Goal: Information Seeking & Learning: Find specific fact

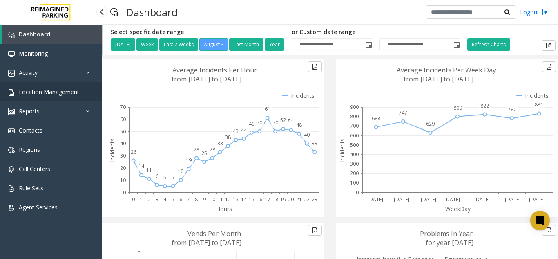
click at [41, 88] on span "Location Management" at bounding box center [49, 92] width 60 height 8
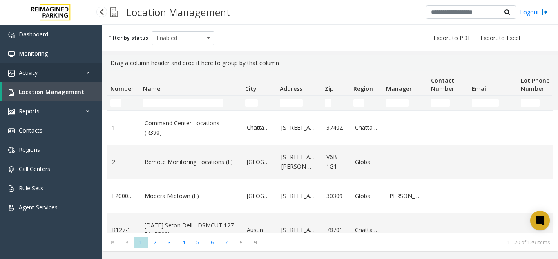
click at [50, 72] on link "Activity" at bounding box center [51, 72] width 102 height 19
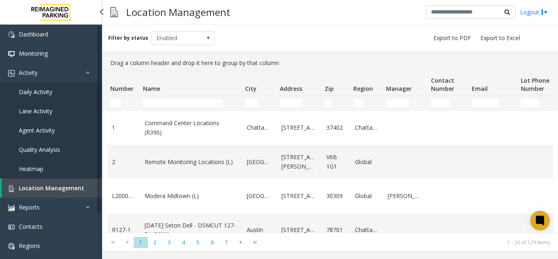
click at [67, 134] on link "Agent Activity" at bounding box center [51, 130] width 102 height 19
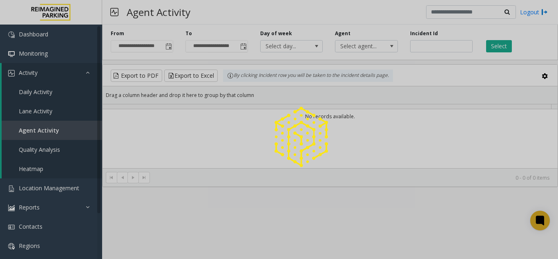
click at [63, 73] on div at bounding box center [279, 129] width 558 height 259
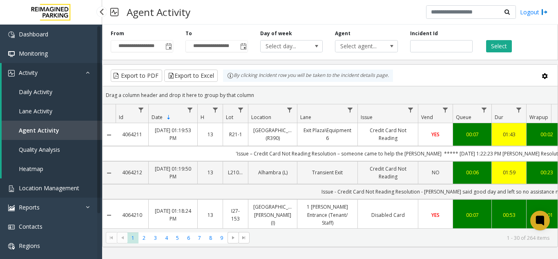
click at [53, 178] on link "Location Management" at bounding box center [51, 187] width 102 height 19
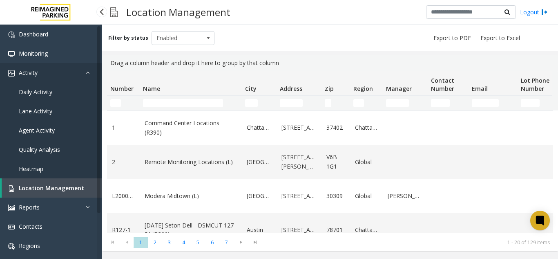
click at [76, 74] on link "Activity" at bounding box center [51, 72] width 102 height 19
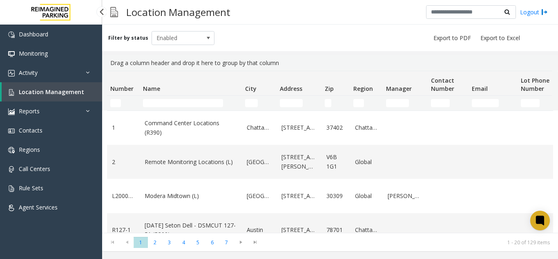
click at [76, 90] on span "Location Management" at bounding box center [51, 92] width 65 height 8
click at [154, 107] on td "Name Filter" at bounding box center [191, 103] width 102 height 15
click at [154, 103] on input "Name Filter" at bounding box center [183, 103] width 80 height 8
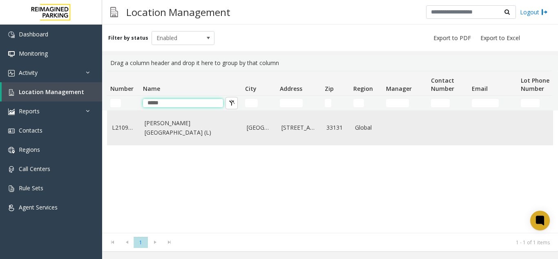
type input "*****"
click at [177, 121] on td "Wells Fargo Center (L)" at bounding box center [191, 128] width 102 height 34
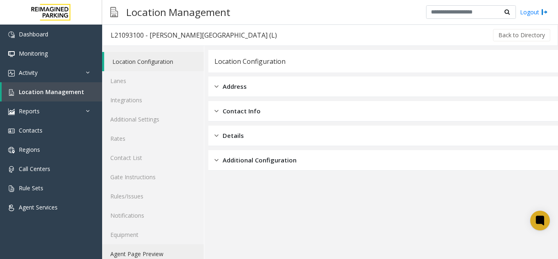
click at [130, 253] on link "Agent Page Preview" at bounding box center [153, 253] width 102 height 19
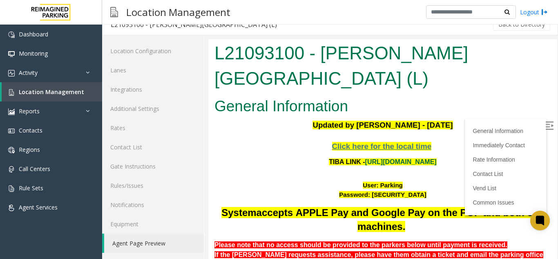
click at [384, 158] on link "https://wellsfargoctr-web.sp.tibaparking.net/" at bounding box center [401, 161] width 72 height 7
click at [65, 97] on link "Location Management" at bounding box center [52, 91] width 101 height 19
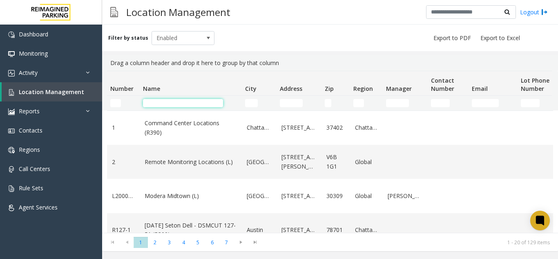
click at [165, 106] on input "Name Filter" at bounding box center [183, 103] width 80 height 8
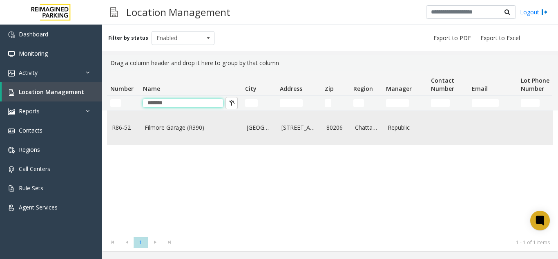
type input "*******"
click at [168, 132] on link "Filmore Garage (R390)" at bounding box center [191, 127] width 92 height 9
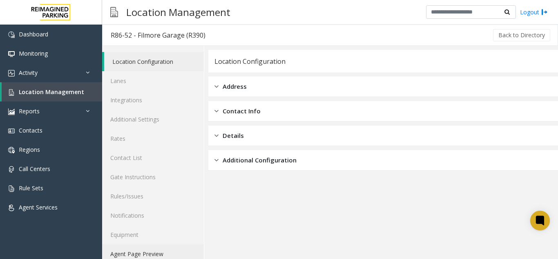
click at [127, 256] on link "Agent Page Preview" at bounding box center [153, 253] width 102 height 19
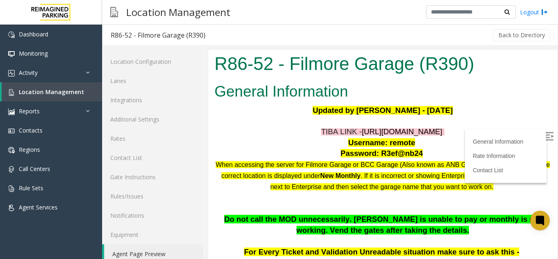
click at [362, 136] on span "https://fillmore-web.sp.tibaparking.net/" at bounding box center [402, 131] width 80 height 9
click at [362, 135] on span "https://fillmore-web.sp.tibaparking.net/" at bounding box center [402, 131] width 80 height 9
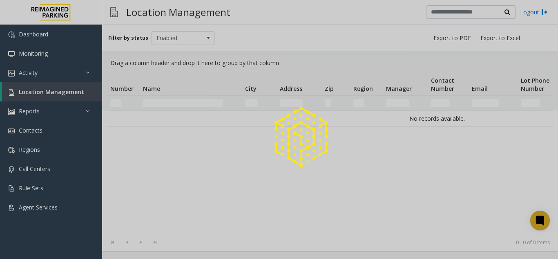
click at [168, 101] on div at bounding box center [279, 129] width 558 height 259
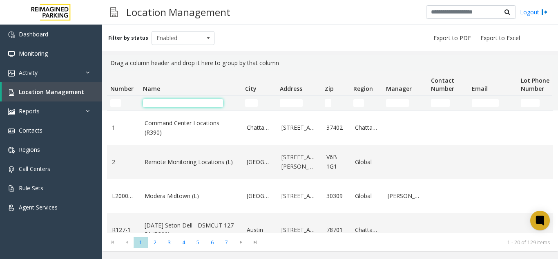
click at [168, 101] on input "Name Filter" at bounding box center [183, 103] width 80 height 8
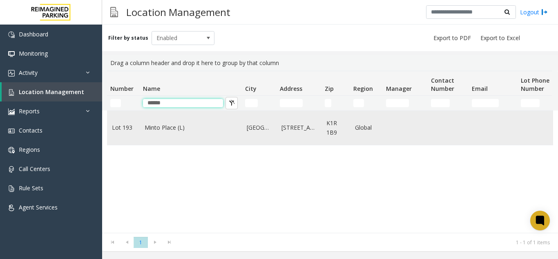
type input "*****"
click at [171, 128] on link "Minto Place (L)" at bounding box center [191, 127] width 92 height 9
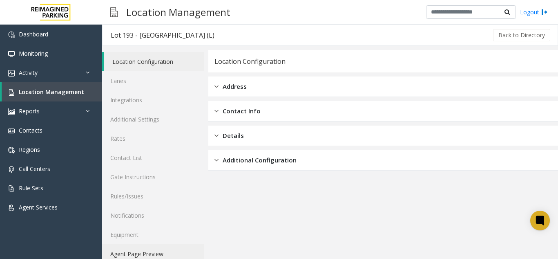
click at [167, 254] on link "Agent Page Preview" at bounding box center [153, 253] width 102 height 19
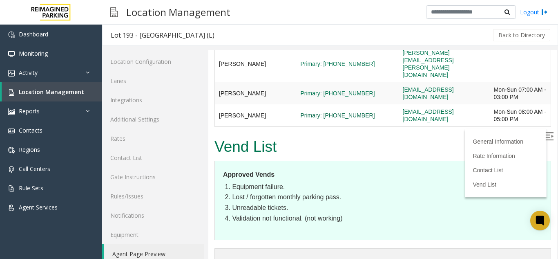
scroll to position [387, 0]
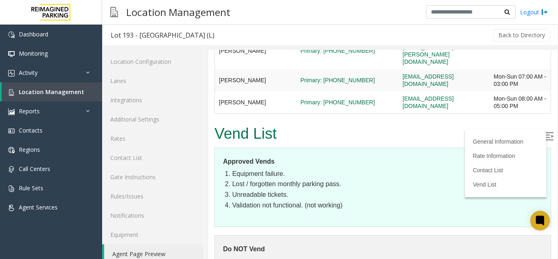
click at [545, 135] on img at bounding box center [549, 136] width 8 height 8
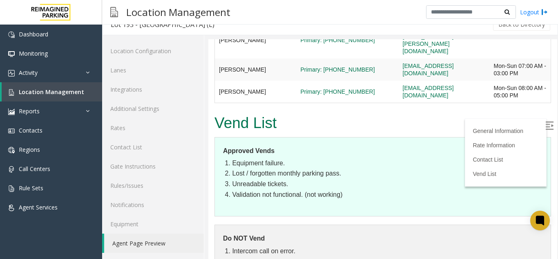
click at [259, 189] on li "Validation not functional. (not working)" at bounding box center [387, 194] width 311 height 11
drag, startPoint x: 259, startPoint y: 169, endPoint x: 452, endPoint y: 171, distance: 192.5
click at [452, 189] on li "Validation not functional. (not working)" at bounding box center [387, 194] width 311 height 11
click at [523, 233] on dt "Do NOT Vend" at bounding box center [383, 238] width 320 height 11
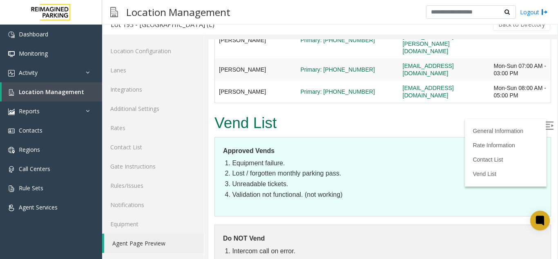
click at [523, 224] on dl "Do NOT Vend Intercom call on error." at bounding box center [383, 248] width 337 height 48
click at [541, 215] on icon at bounding box center [540, 220] width 9 height 11
click at [78, 96] on link "Location Management" at bounding box center [52, 91] width 101 height 19
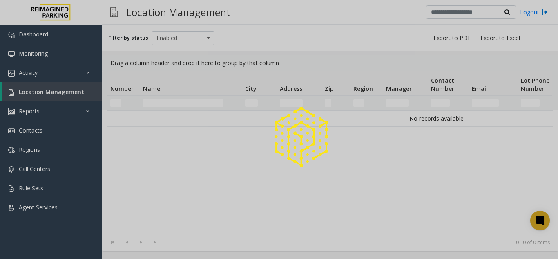
click at [189, 100] on div at bounding box center [279, 129] width 558 height 259
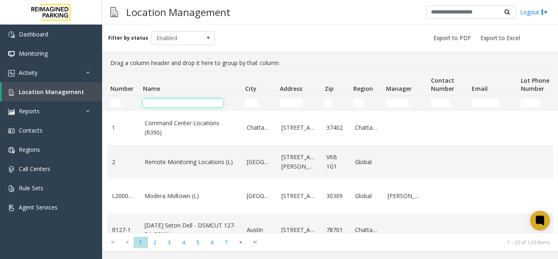
click at [191, 101] on input "Name Filter" at bounding box center [183, 103] width 80 height 8
click at [114, 103] on input "Number Filter" at bounding box center [115, 103] width 11 height 8
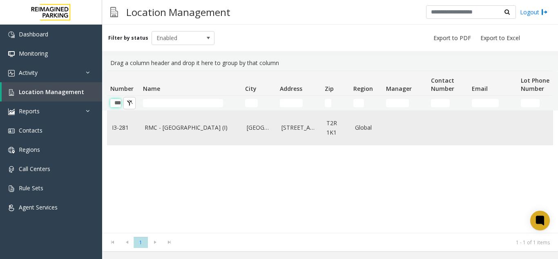
type input "***"
click at [121, 114] on td "I3-281" at bounding box center [123, 128] width 33 height 34
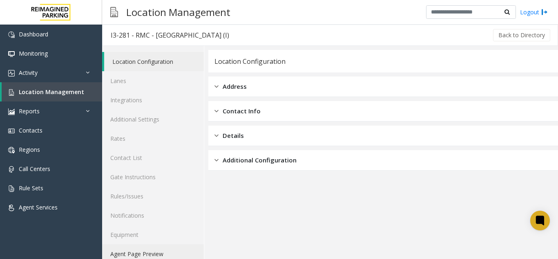
click at [151, 252] on link "Agent Page Preview" at bounding box center [153, 253] width 102 height 19
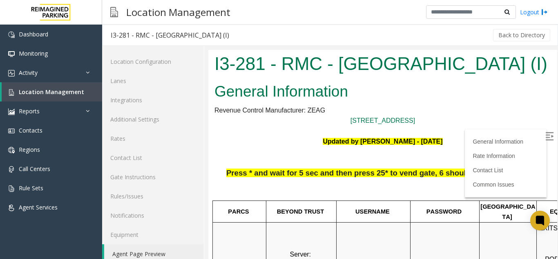
scroll to position [204, 0]
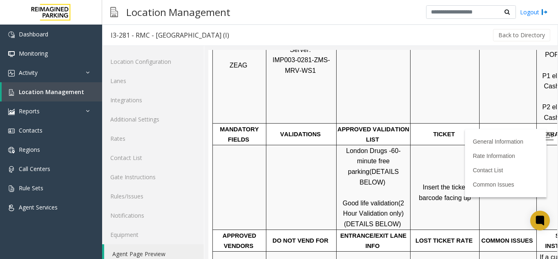
click at [346, 147] on span "London Drugs -" at bounding box center [368, 150] width 45 height 7
drag, startPoint x: 344, startPoint y: 141, endPoint x: 362, endPoint y: 142, distance: 18.8
click at [362, 147] on span "London Drugs -" at bounding box center [368, 150] width 45 height 7
copy span "London Drugs"
click at [362, 147] on span "London Drugs -" at bounding box center [368, 150] width 45 height 7
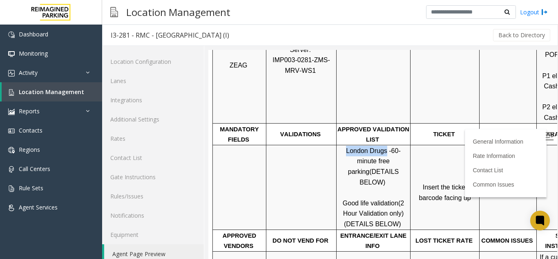
drag, startPoint x: 362, startPoint y: 142, endPoint x: 353, endPoint y: 141, distance: 9.0
click at [353, 147] on span "London Drugs -" at bounding box center [368, 150] width 45 height 7
drag, startPoint x: 353, startPoint y: 141, endPoint x: 360, endPoint y: 143, distance: 6.3
click at [360, 147] on span "London Drugs -" at bounding box center [368, 150] width 45 height 7
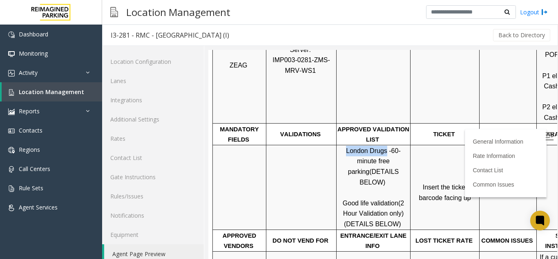
click at [360, 147] on span "London Drugs -" at bounding box center [368, 150] width 45 height 7
drag, startPoint x: 360, startPoint y: 143, endPoint x: 355, endPoint y: 142, distance: 4.7
click at [355, 147] on span "London Drugs -" at bounding box center [368, 150] width 45 height 7
click at [539, 129] on p "GARAGE LAYOUT" at bounding box center [568, 134] width 63 height 11
click at [544, 136] on label at bounding box center [550, 137] width 12 height 12
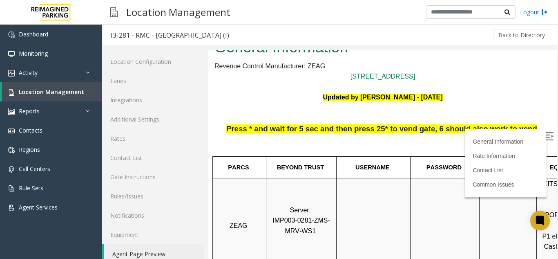
scroll to position [41, 0]
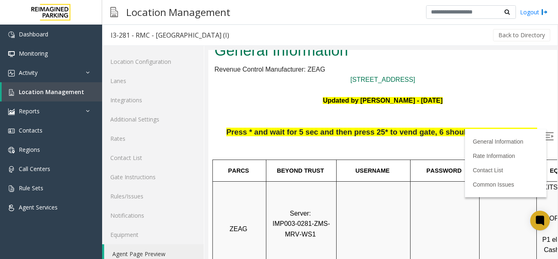
click at [260, 139] on p "Press * and wait for 5 sec and then press 25* to vend gate, 6 should also work …" at bounding box center [383, 143] width 337 height 32
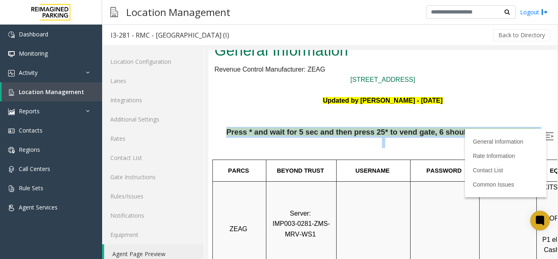
drag, startPoint x: 260, startPoint y: 139, endPoint x: 240, endPoint y: 128, distance: 22.8
click at [240, 128] on p "Press * and wait for 5 sec and then press 25* to vend gate, 6 should also work …" at bounding box center [383, 143] width 337 height 32
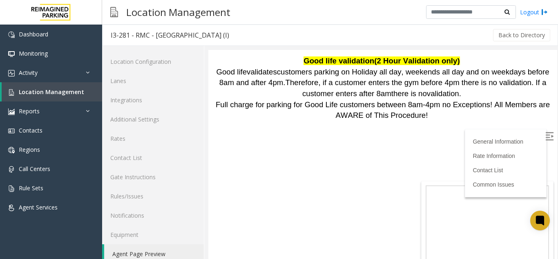
scroll to position [776, 0]
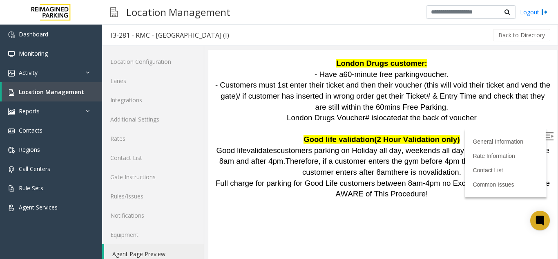
click at [361, 179] on span "Full charge for parking for Good Life customers between 8am-4pm no Exceptions! …" at bounding box center [384, 189] width 336 height 20
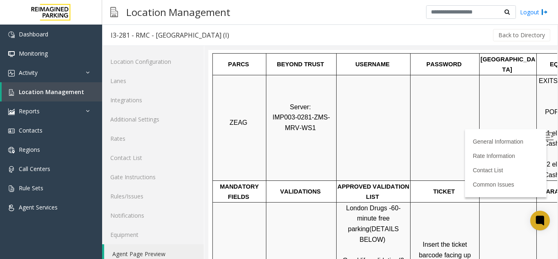
scroll to position [147, 115]
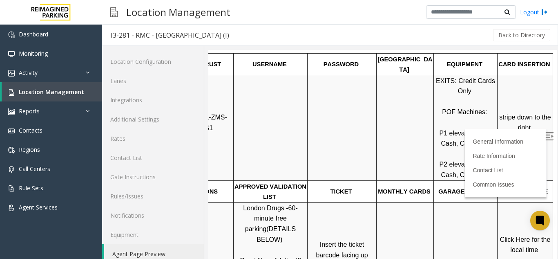
click at [507, 236] on span "Click Here for the local time" at bounding box center [526, 245] width 52 height 18
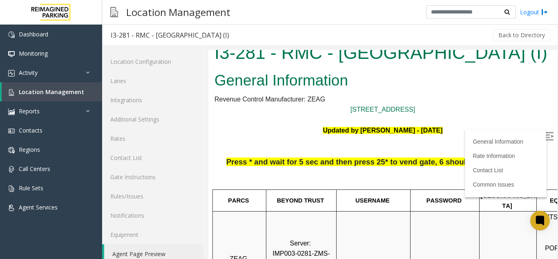
scroll to position [11, 0]
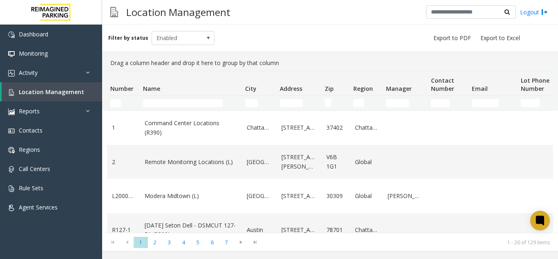
click at [169, 107] on td "Name Filter" at bounding box center [191, 103] width 102 height 15
click at [166, 103] on input "Name Filter" at bounding box center [183, 103] width 80 height 8
click at [71, 83] on link "Location Management" at bounding box center [52, 91] width 101 height 19
click at [65, 72] on link "Activity" at bounding box center [51, 72] width 102 height 19
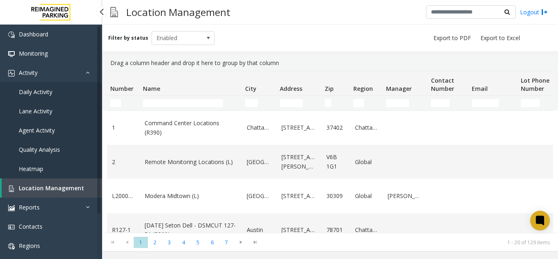
click at [60, 124] on link "Agent Activity" at bounding box center [51, 130] width 102 height 19
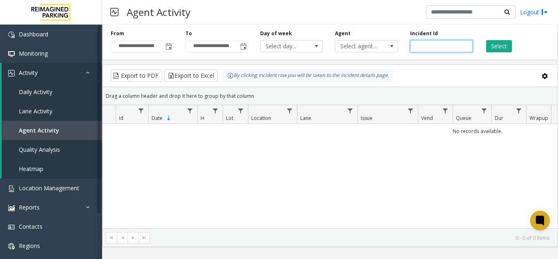
click at [439, 49] on input "number" at bounding box center [441, 46] width 63 height 12
paste input "*******"
type input "*******"
click at [492, 48] on button "Select" at bounding box center [499, 46] width 26 height 12
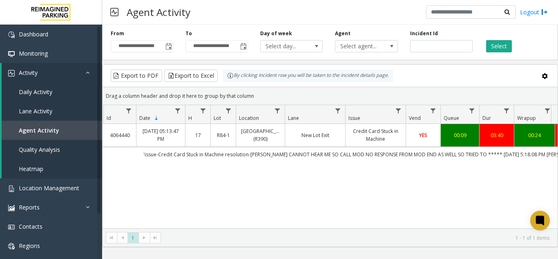
scroll to position [0, 20]
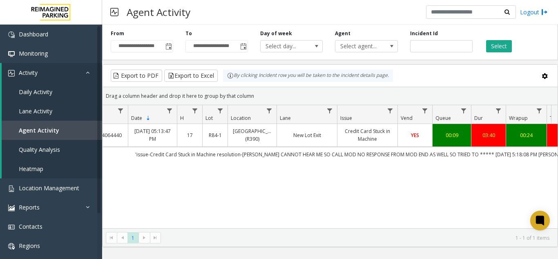
copy link "University Park Airport (R390)"
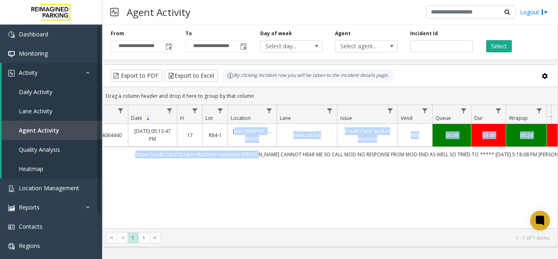
copy tbody "University Park Airport (R390) New Lot Exit Credit Card Stuck in Machine YES 00…"
drag, startPoint x: 237, startPoint y: 127, endPoint x: 292, endPoint y: 155, distance: 62.1
click at [292, 155] on tbody "4064440 Aug 26, 2025 05:13:47 PM 17 R84-1 University Park Airport (R390) New Lo…" at bounding box center [457, 143] width 750 height 38
click at [292, 155] on td "'issue-Credit Card Stuck in Machine resolution-PARKER CANNOT HEAR ME SO CALL MO…" at bounding box center [463, 154] width 737 height 15
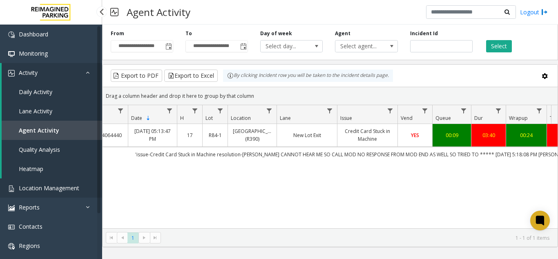
click at [29, 188] on span "Location Management" at bounding box center [49, 188] width 60 height 8
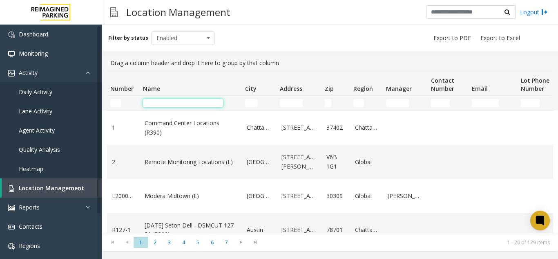
click at [167, 101] on input "Name Filter" at bounding box center [183, 103] width 80 height 8
paste input "**********"
type input "**********"
paste input "**********"
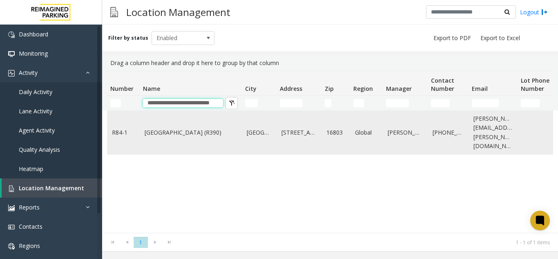
type input "**********"
click at [230, 128] on link "University Park Airport (R390)" at bounding box center [191, 132] width 92 height 9
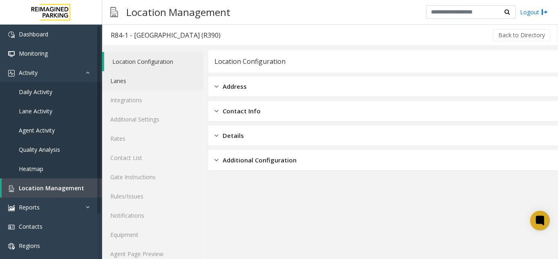
click at [126, 87] on link "Lanes" at bounding box center [153, 80] width 102 height 19
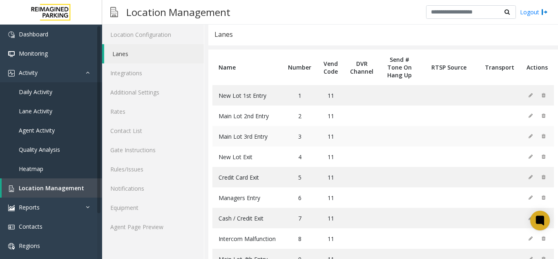
scroll to position [13, 0]
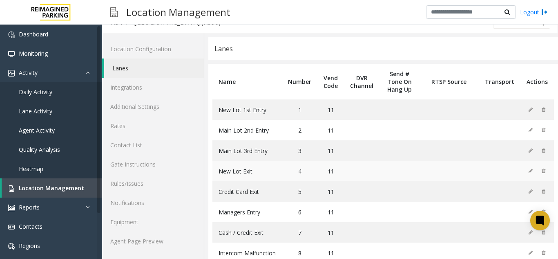
click at [236, 176] on td "New Lot Exit" at bounding box center [246, 171] width 69 height 20
click at [228, 172] on span "New Lot Exit" at bounding box center [236, 171] width 34 height 8
copy span "New Lot Exit"
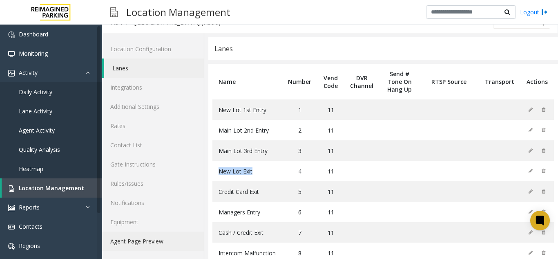
click at [171, 246] on link "Agent Page Preview" at bounding box center [153, 240] width 102 height 19
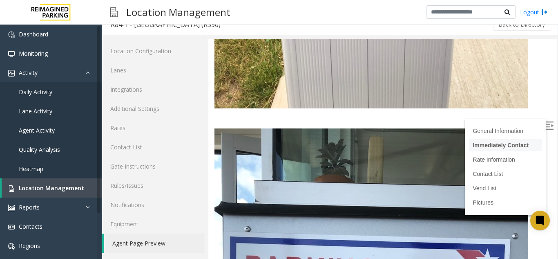
scroll to position [2416, 0]
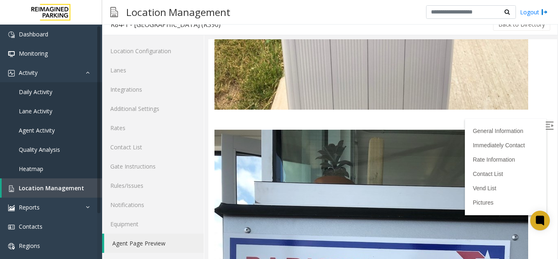
click at [545, 123] on img at bounding box center [549, 125] width 8 height 8
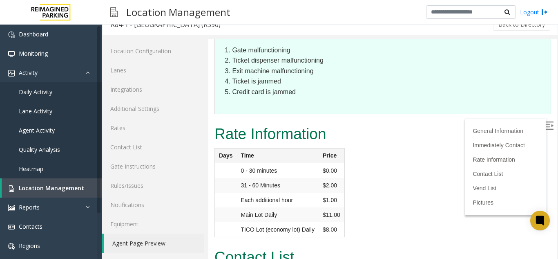
scroll to position [1027, 0]
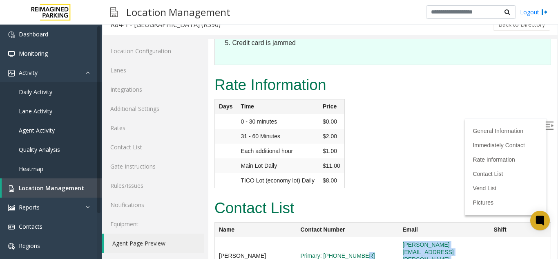
drag, startPoint x: 486, startPoint y: 191, endPoint x: 379, endPoint y: 194, distance: 107.5
click at [379, 237] on tr "James Lloyd Primary: 814-762-7737 james.lloyd@reimaginedparking.com" at bounding box center [383, 255] width 336 height 37
copy tr "james.lloyd@reimaginedparking.com"
click at [86, 190] on link "Location Management" at bounding box center [52, 187] width 101 height 19
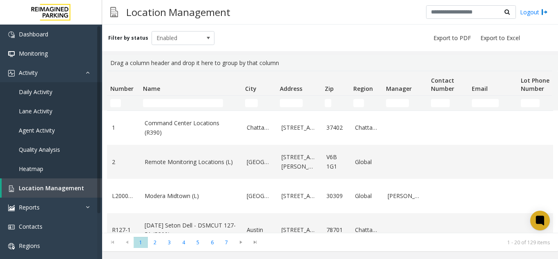
drag, startPoint x: 130, startPoint y: 103, endPoint x: 121, endPoint y: 104, distance: 8.7
click at [129, 103] on kendo-grid-filter-cell-operators "Number Filter" at bounding box center [130, 103] width 14 height 14
click at [121, 104] on kendo-grid-filter-wrapper-cell "Number Filter" at bounding box center [123, 103] width 26 height 8
click at [115, 100] on input "Number Filter" at bounding box center [115, 103] width 11 height 8
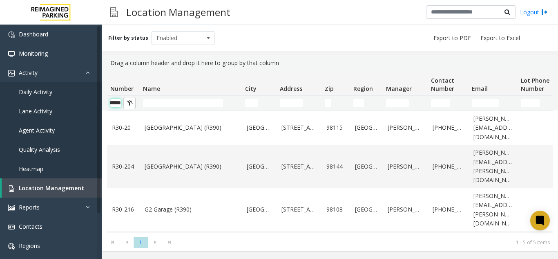
scroll to position [0, 12]
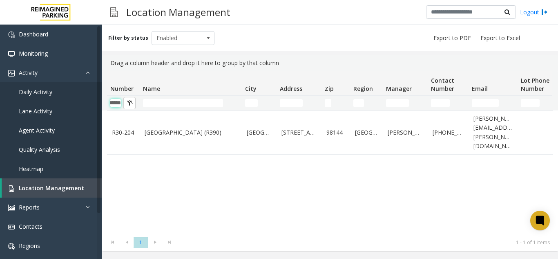
type input "******"
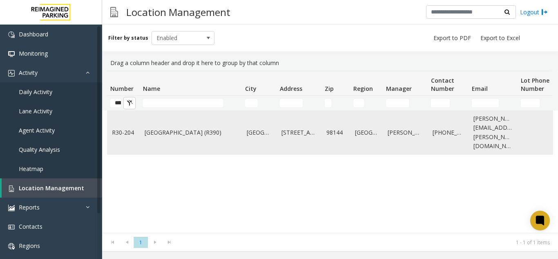
click at [195, 128] on link "[GEOGRAPHIC_DATA] (R390)" at bounding box center [191, 132] width 92 height 9
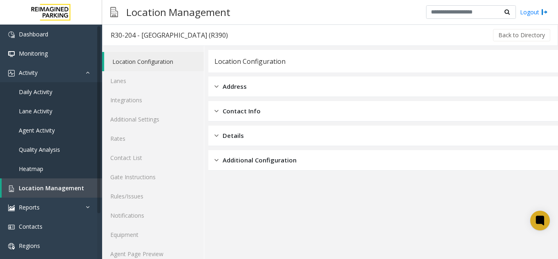
click at [149, 38] on div "R30-204 - Pacific Tower West Garage (R390)" at bounding box center [169, 35] width 117 height 11
copy div "Pacific Tower West Garage (R390) Back"
drag, startPoint x: 149, startPoint y: 38, endPoint x: 291, endPoint y: 30, distance: 142.0
click at [291, 30] on div "R30-204 - Pacific Tower West Garage (R390) Back to Directory" at bounding box center [330, 35] width 456 height 21
click at [59, 128] on link "Agent Activity" at bounding box center [51, 130] width 102 height 19
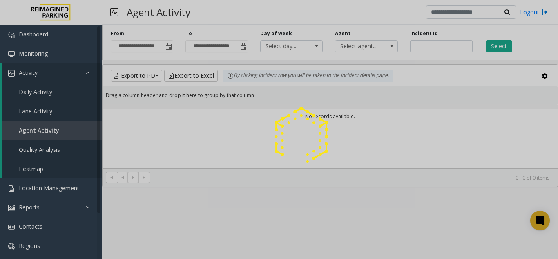
click at [170, 43] on div at bounding box center [279, 129] width 558 height 259
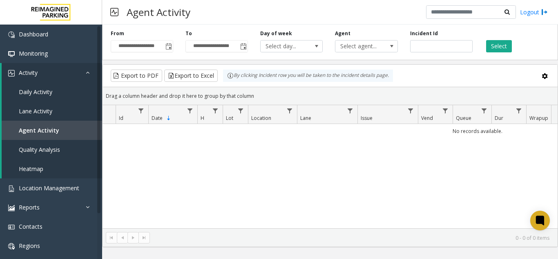
click at [170, 43] on span "Toggle popup" at bounding box center [168, 46] width 7 height 7
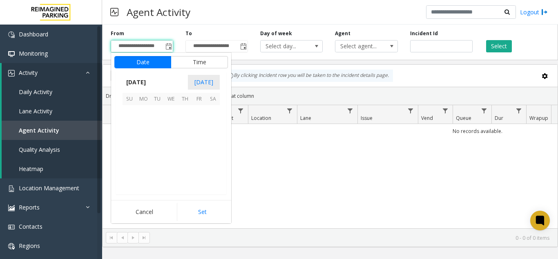
scroll to position [146549, 0]
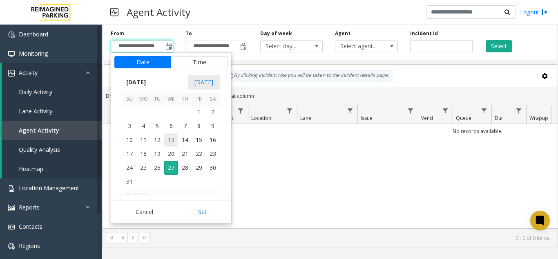
click at [165, 142] on span "13" at bounding box center [171, 140] width 14 height 14
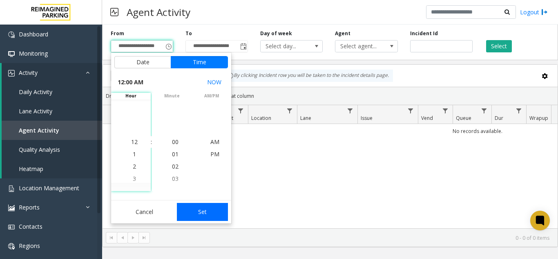
click at [213, 205] on button "Set" at bounding box center [202, 212] width 51 height 18
type input "**********"
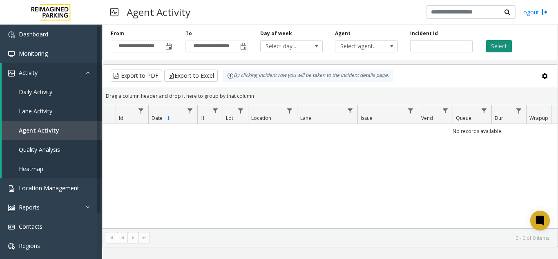
click at [491, 43] on button "Select" at bounding box center [499, 46] width 26 height 12
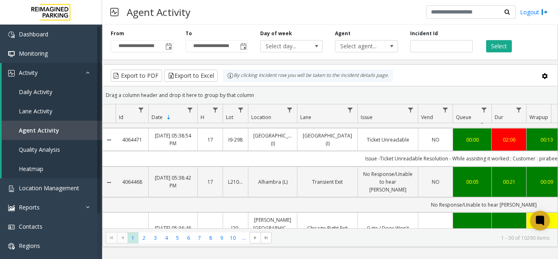
scroll to position [204, 0]
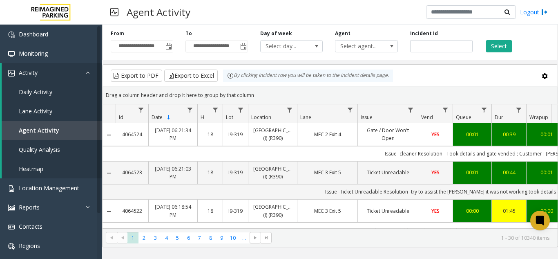
scroll to position [204, 0]
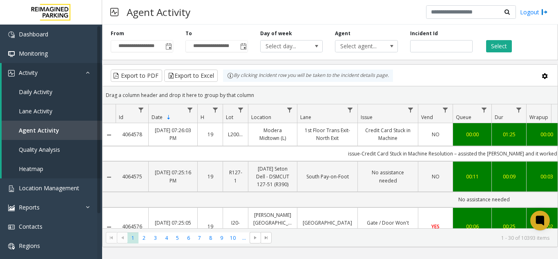
scroll to position [204, 0]
